Goal: Task Accomplishment & Management: Manage account settings

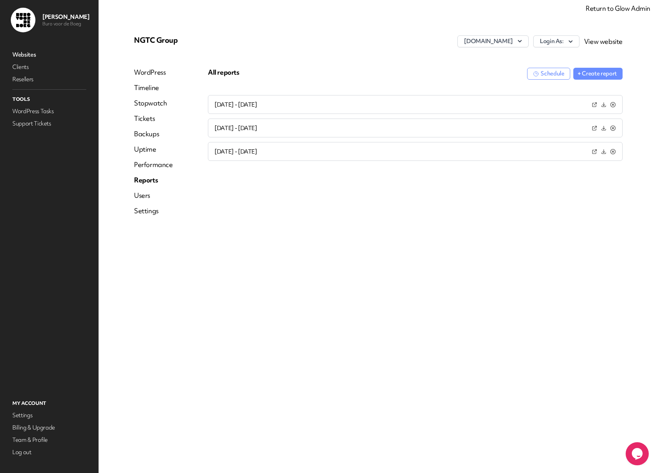
click at [622, 8] on link "Return to Glow Admin" at bounding box center [618, 8] width 65 height 9
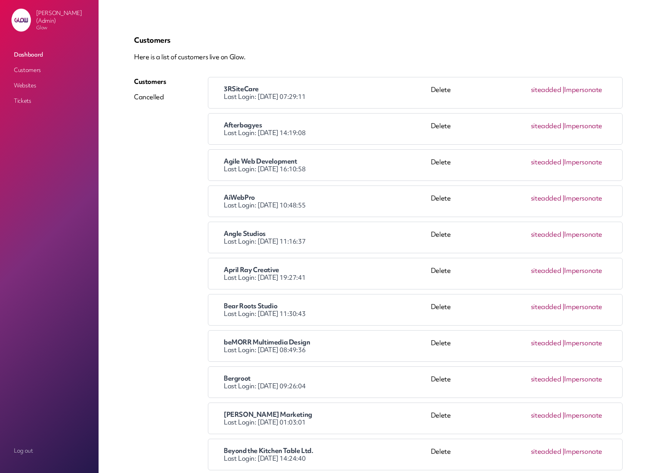
scroll to position [685, 0]
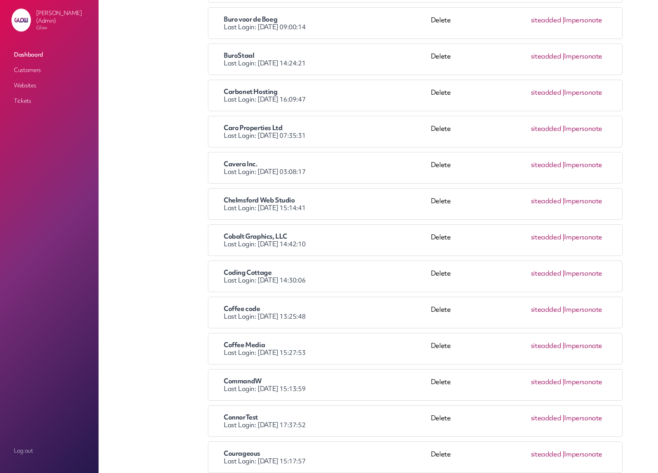
click at [591, 236] on link "Impersonate" at bounding box center [583, 237] width 38 height 9
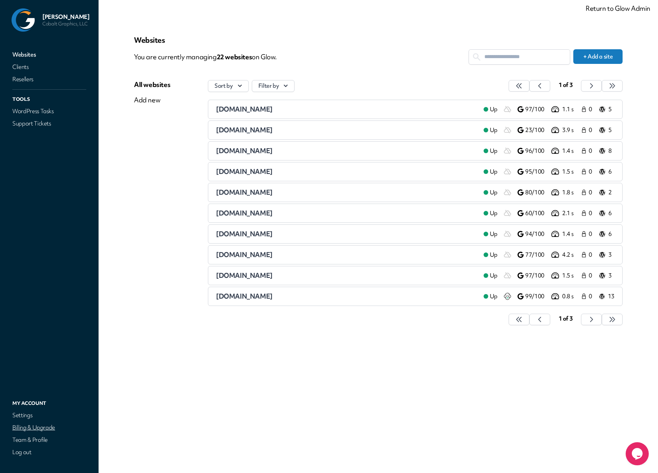
click at [48, 425] on link "Billing & Upgrade" at bounding box center [49, 427] width 77 height 11
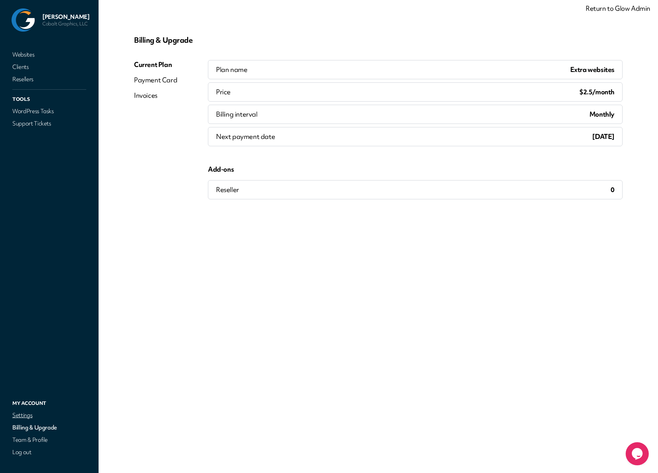
click at [21, 414] on link "Settings" at bounding box center [49, 415] width 77 height 11
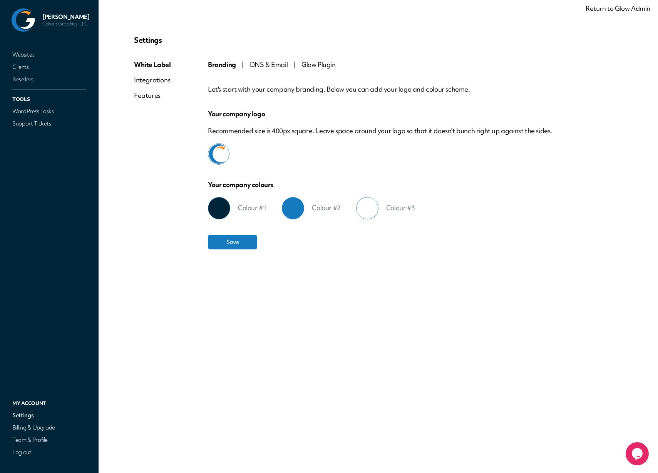
click at [318, 65] on span "Glow Plugin" at bounding box center [318, 64] width 34 height 9
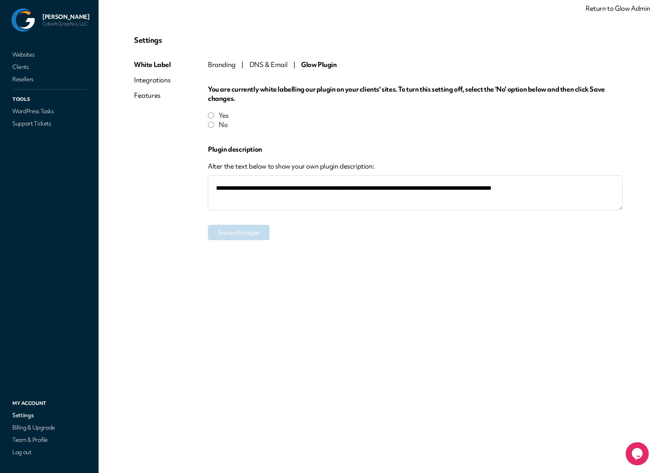
click at [273, 190] on textarea "**********" at bounding box center [415, 193] width 415 height 35
click at [368, 184] on textarea "**********" at bounding box center [415, 193] width 415 height 35
click at [534, 191] on textarea "**********" at bounding box center [415, 193] width 415 height 35
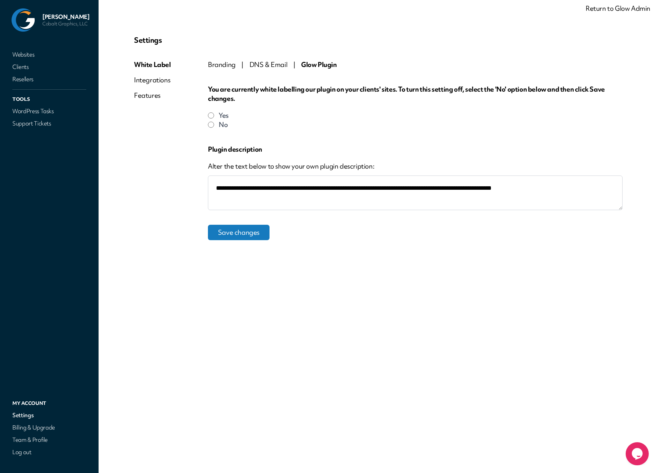
click at [569, 189] on textarea "**********" at bounding box center [415, 193] width 415 height 35
click at [246, 236] on button "Save changes" at bounding box center [239, 232] width 62 height 15
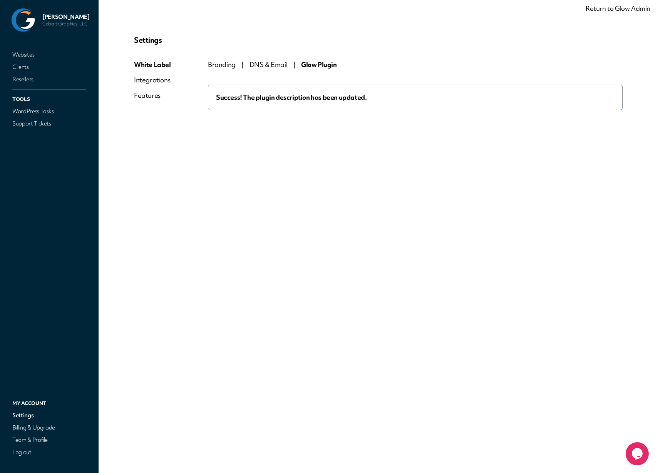
click at [322, 65] on span "Glow Plugin" at bounding box center [319, 64] width 36 height 9
click at [226, 64] on span "Branding" at bounding box center [222, 64] width 28 height 9
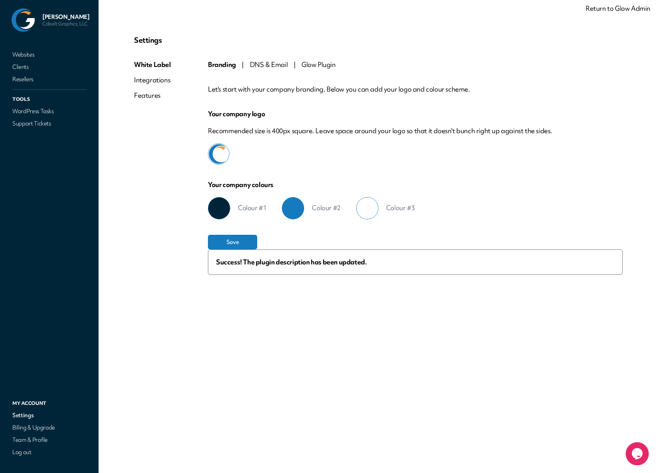
click at [320, 66] on span "Glow Plugin" at bounding box center [318, 64] width 34 height 9
click at [322, 64] on span "Glow Plugin" at bounding box center [318, 64] width 34 height 9
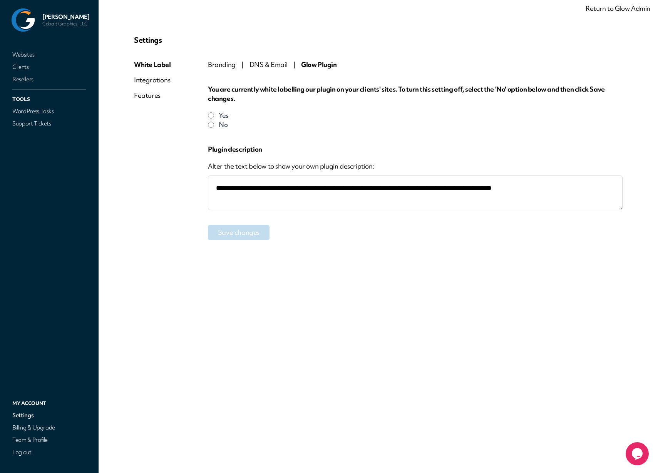
click at [150, 81] on div "Integrations" at bounding box center [152, 79] width 37 height 9
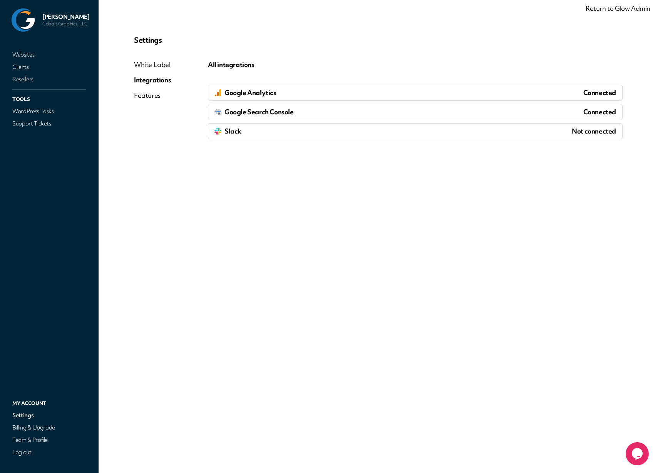
click at [150, 95] on div "Features" at bounding box center [152, 95] width 37 height 9
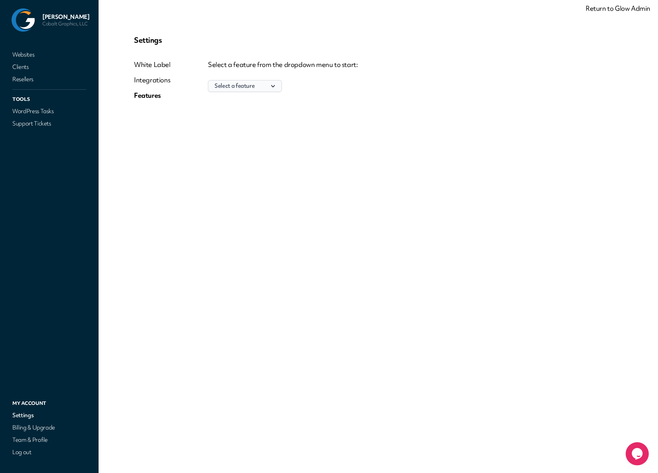
click at [256, 87] on button "Select a feature" at bounding box center [245, 86] width 74 height 12
click at [343, 94] on div "Select a feature from the dropdown menu to start: Select a feature Support tick…" at bounding box center [415, 83] width 415 height 46
click at [25, 429] on link "Billing & Upgrade" at bounding box center [49, 427] width 77 height 11
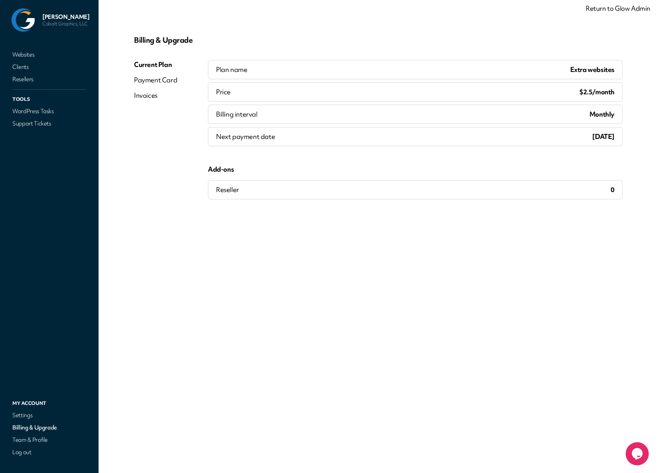
click at [256, 156] on div "Plan name Extra websites Price $2.5/month Billing interval Monthly Next payment…" at bounding box center [415, 129] width 415 height 139
